Goal: Task Accomplishment & Management: Use online tool/utility

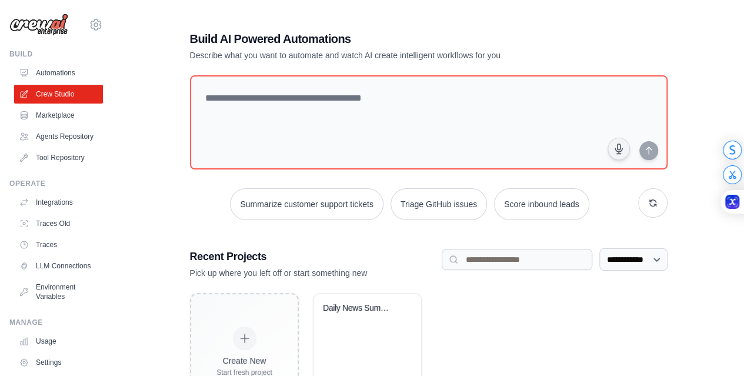
scroll to position [65, 0]
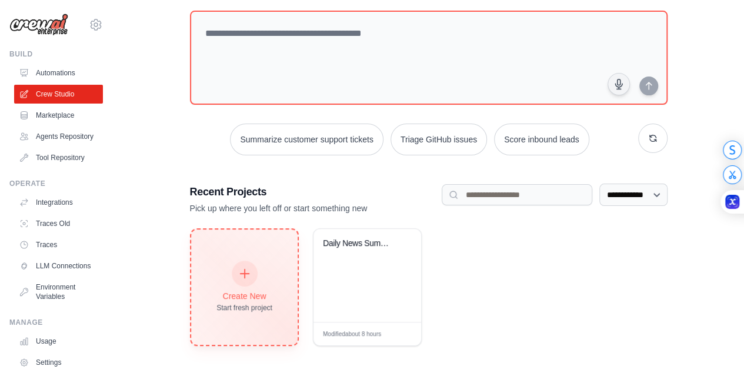
click at [256, 245] on div "Create New Start fresh project" at bounding box center [244, 286] width 106 height 115
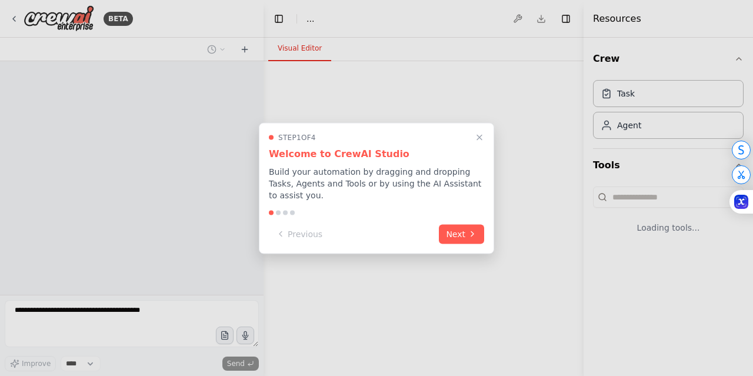
select select "****"
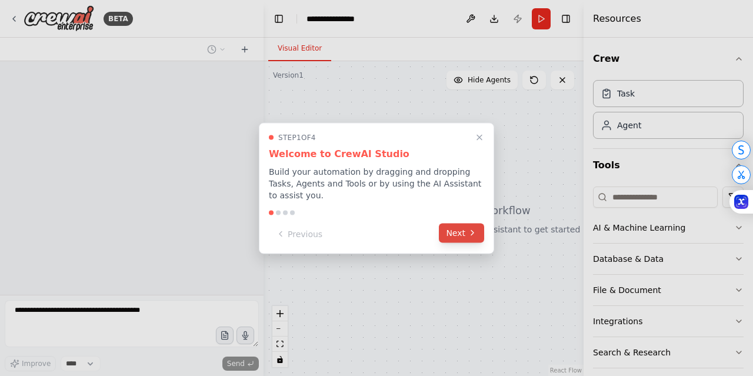
click at [454, 233] on button "Next" at bounding box center [461, 232] width 45 height 19
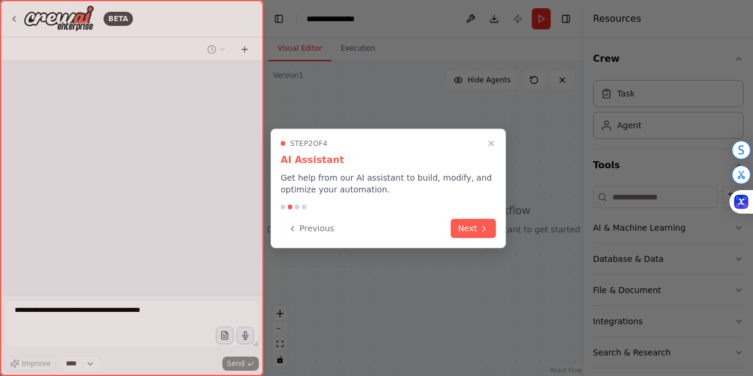
click at [454, 233] on button "Next" at bounding box center [472, 228] width 45 height 19
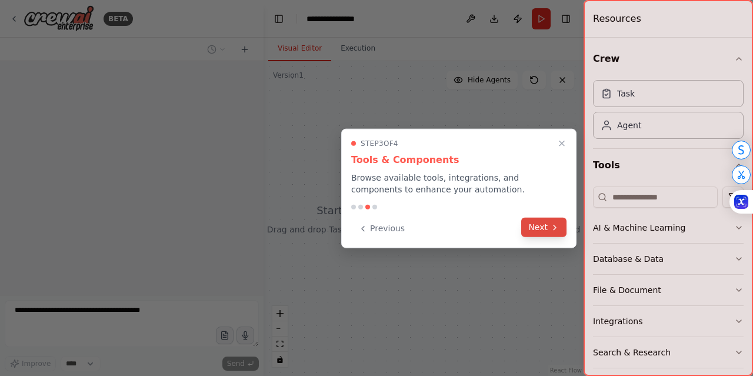
click at [532, 232] on button "Next" at bounding box center [543, 227] width 45 height 19
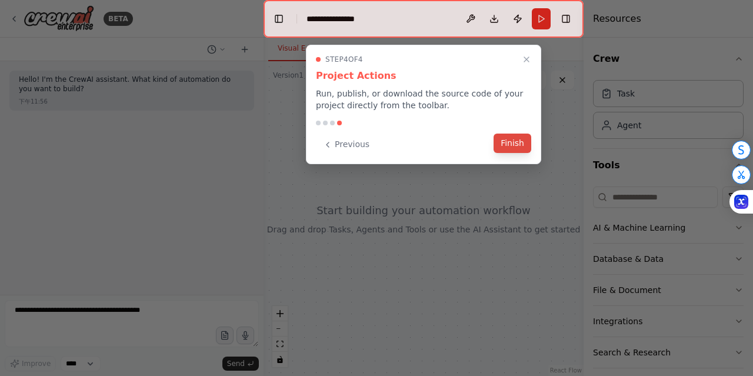
click at [517, 146] on button "Finish" at bounding box center [512, 142] width 38 height 19
